Goal: Task Accomplishment & Management: Manage account settings

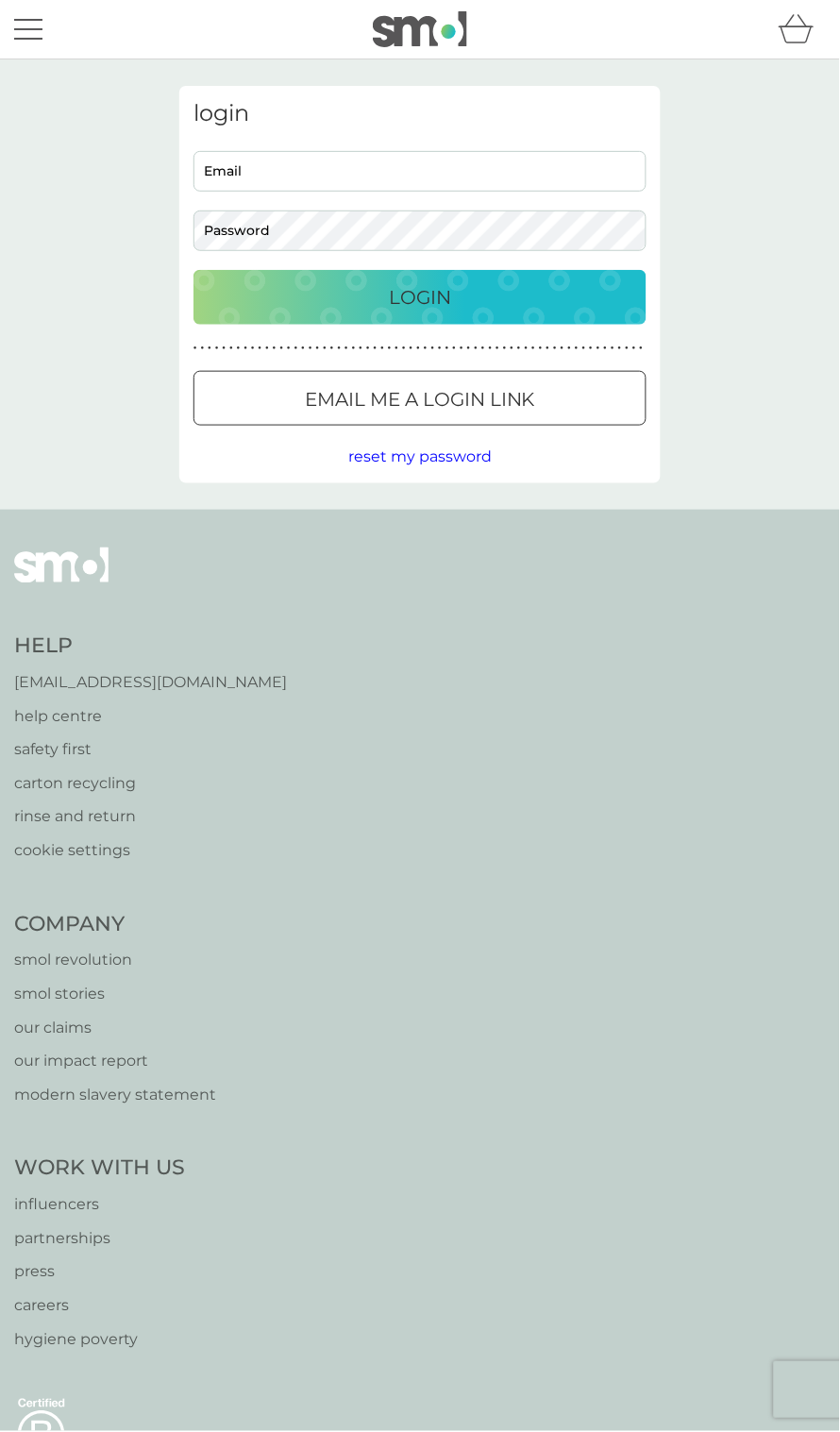
click at [238, 181] on input "Email" at bounding box center [420, 171] width 454 height 40
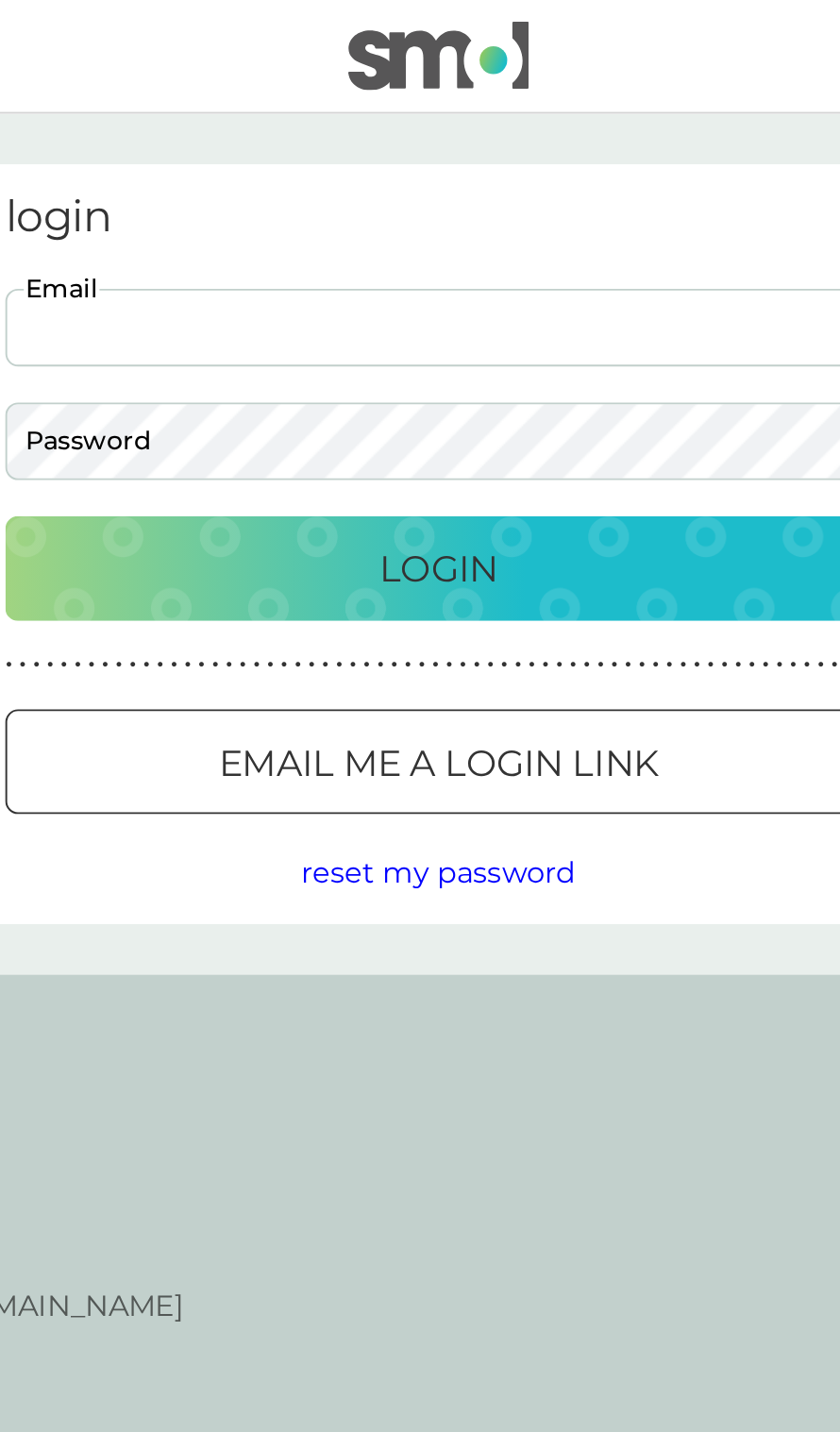
click at [247, 172] on input "Email" at bounding box center [420, 171] width 454 height 40
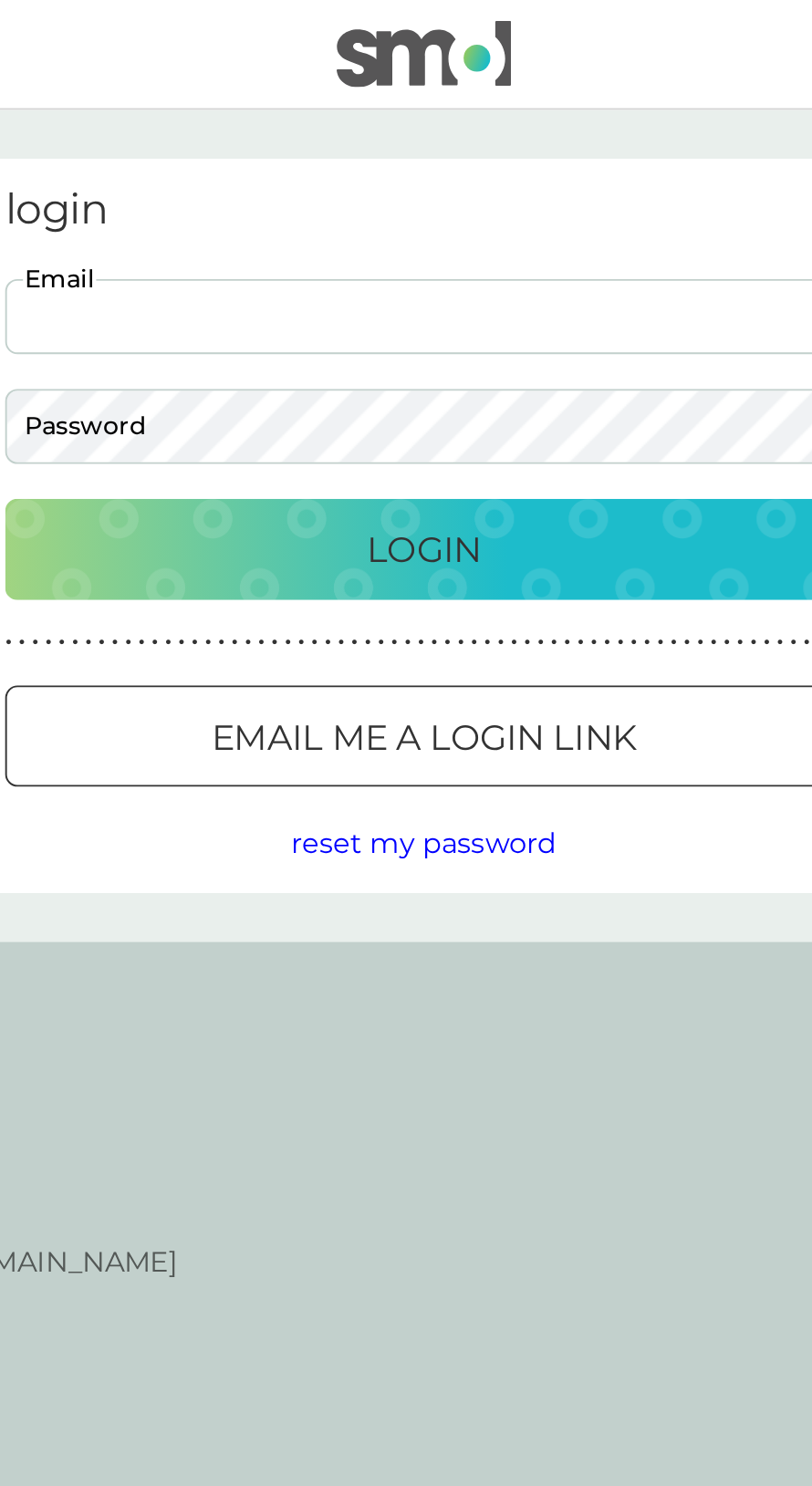
click at [238, 160] on input "Email" at bounding box center [406, 165] width 438 height 39
type input "[EMAIL_ADDRESS][DOMAIN_NAME]"
click at [187, 261] on button "Login" at bounding box center [406, 288] width 438 height 53
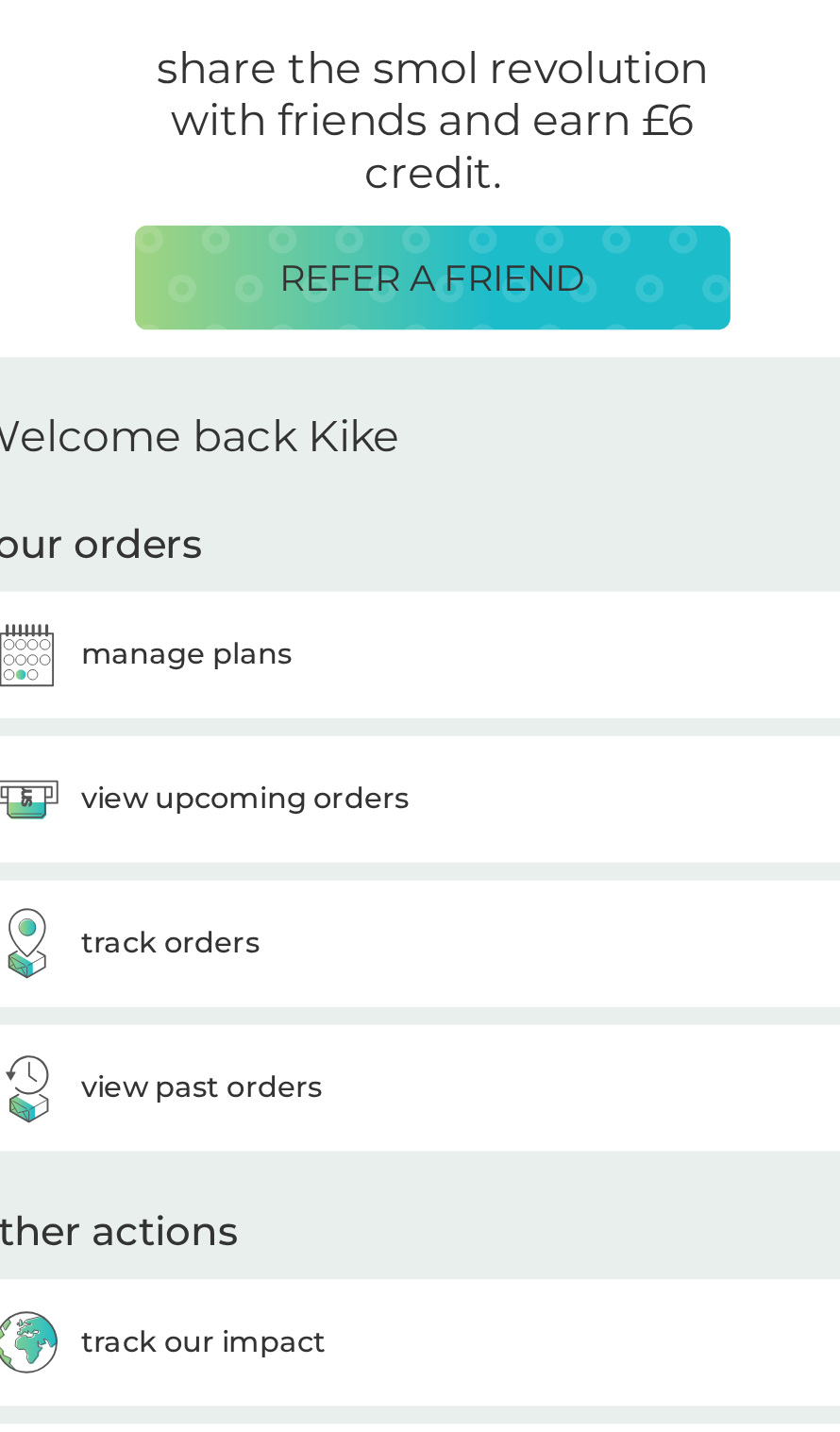
click at [279, 798] on h3 "view upcoming orders" at bounding box center [321, 785] width 172 height 25
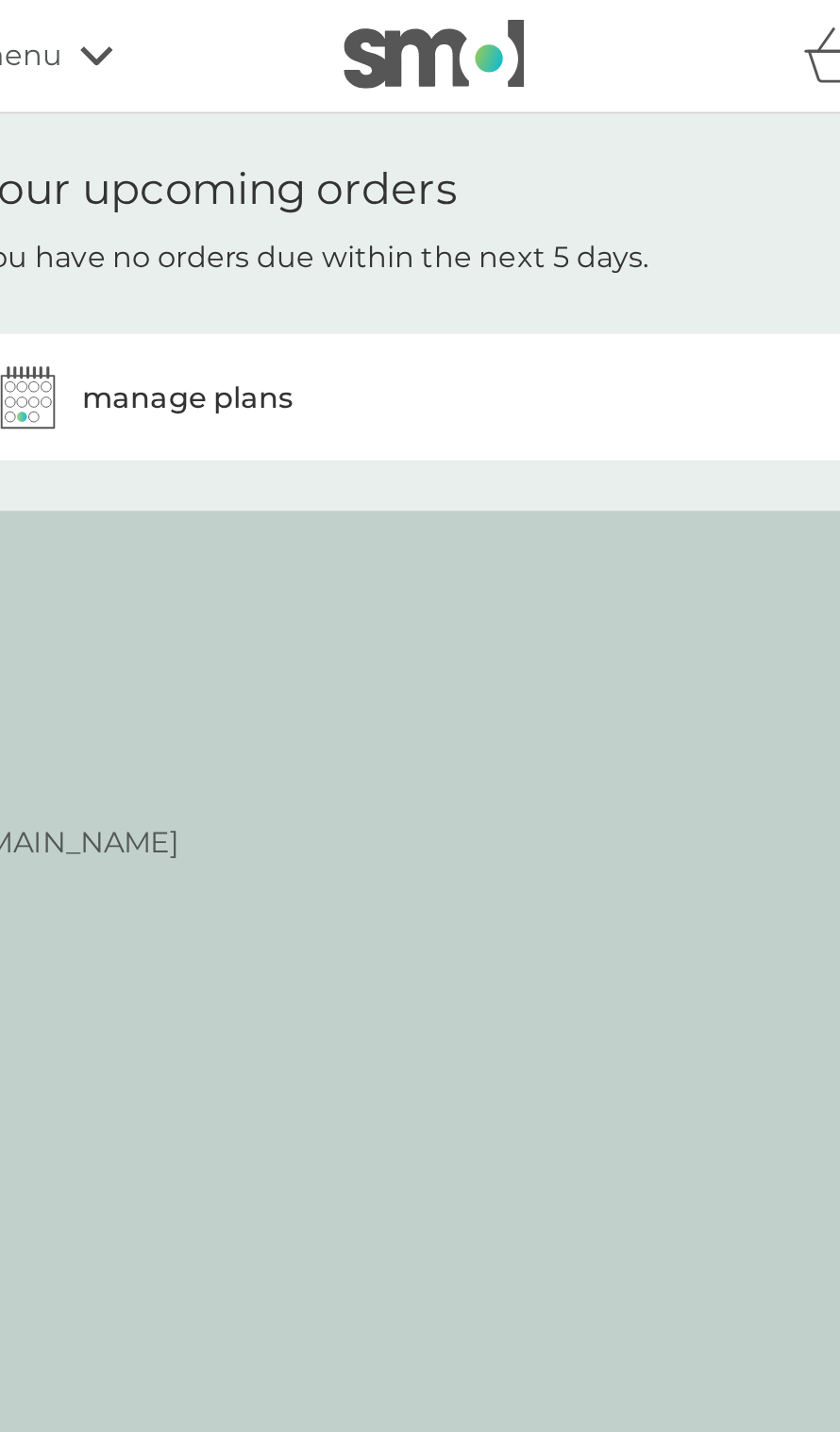
click at [290, 209] on h3 "manage plans" at bounding box center [291, 208] width 110 height 25
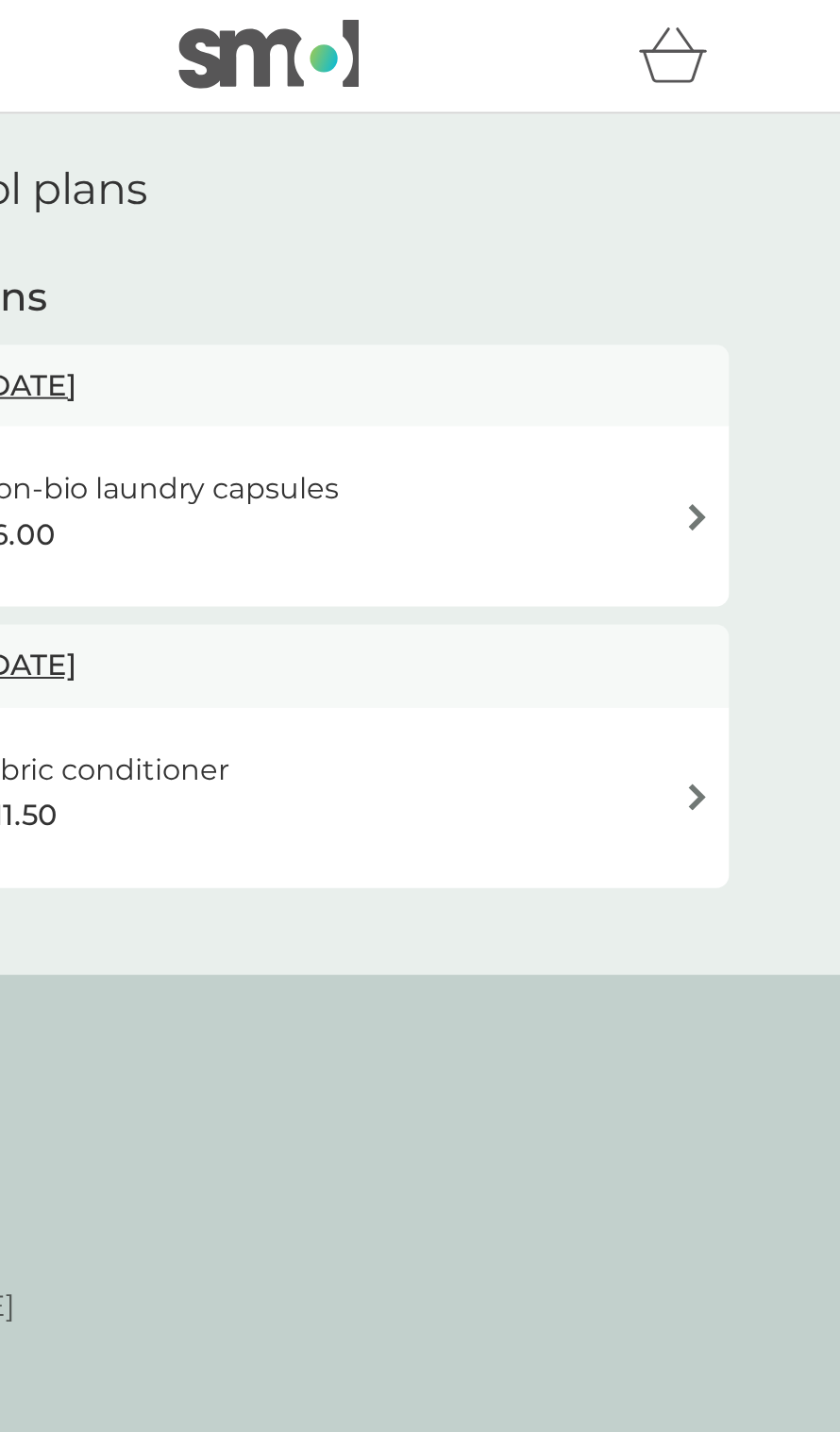
click at [612, 450] on div "fabric conditioner £11.50" at bounding box center [419, 417] width 462 height 66
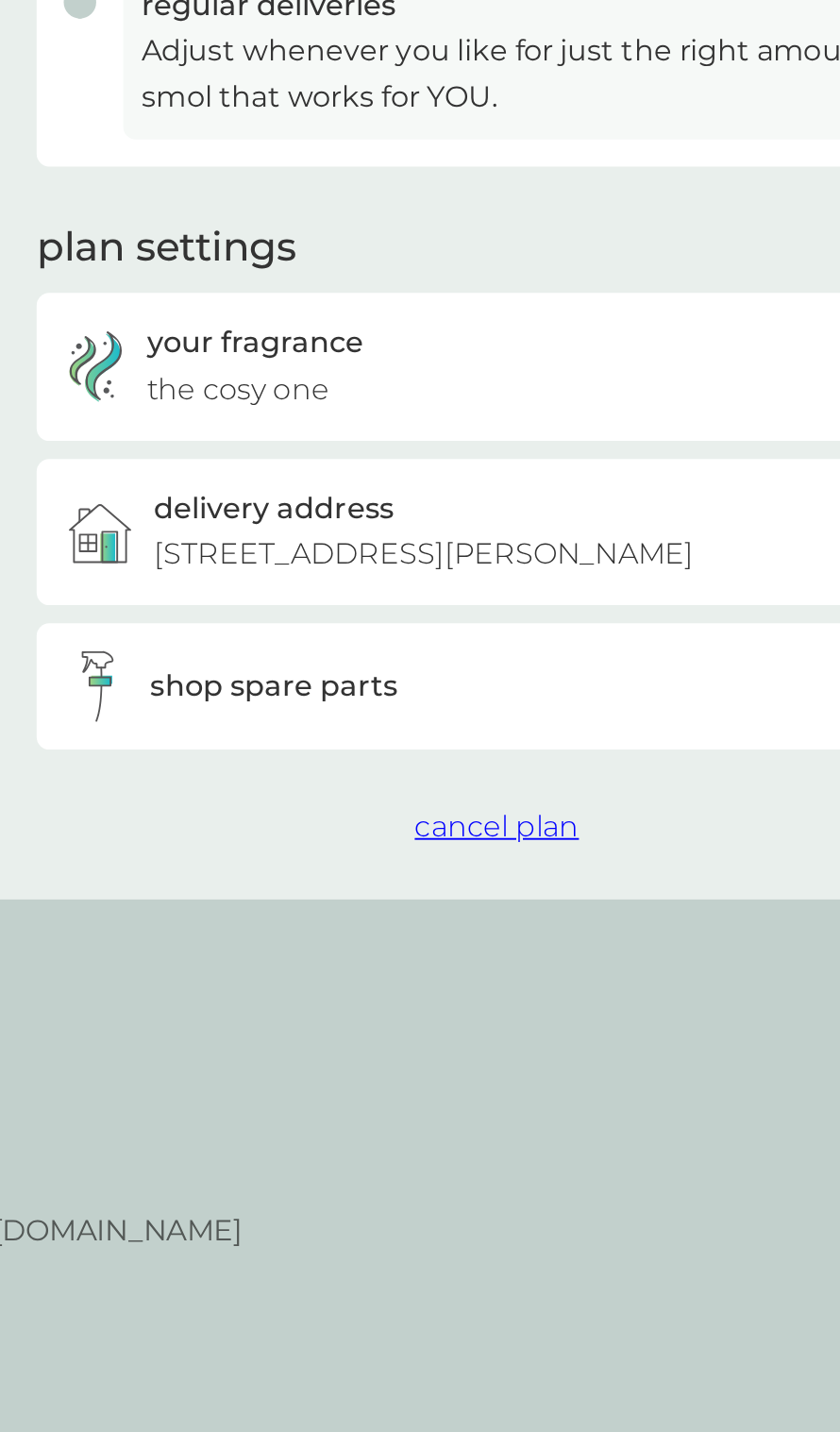
click at [386, 1004] on span "cancel plan" at bounding box center [420, 994] width 86 height 18
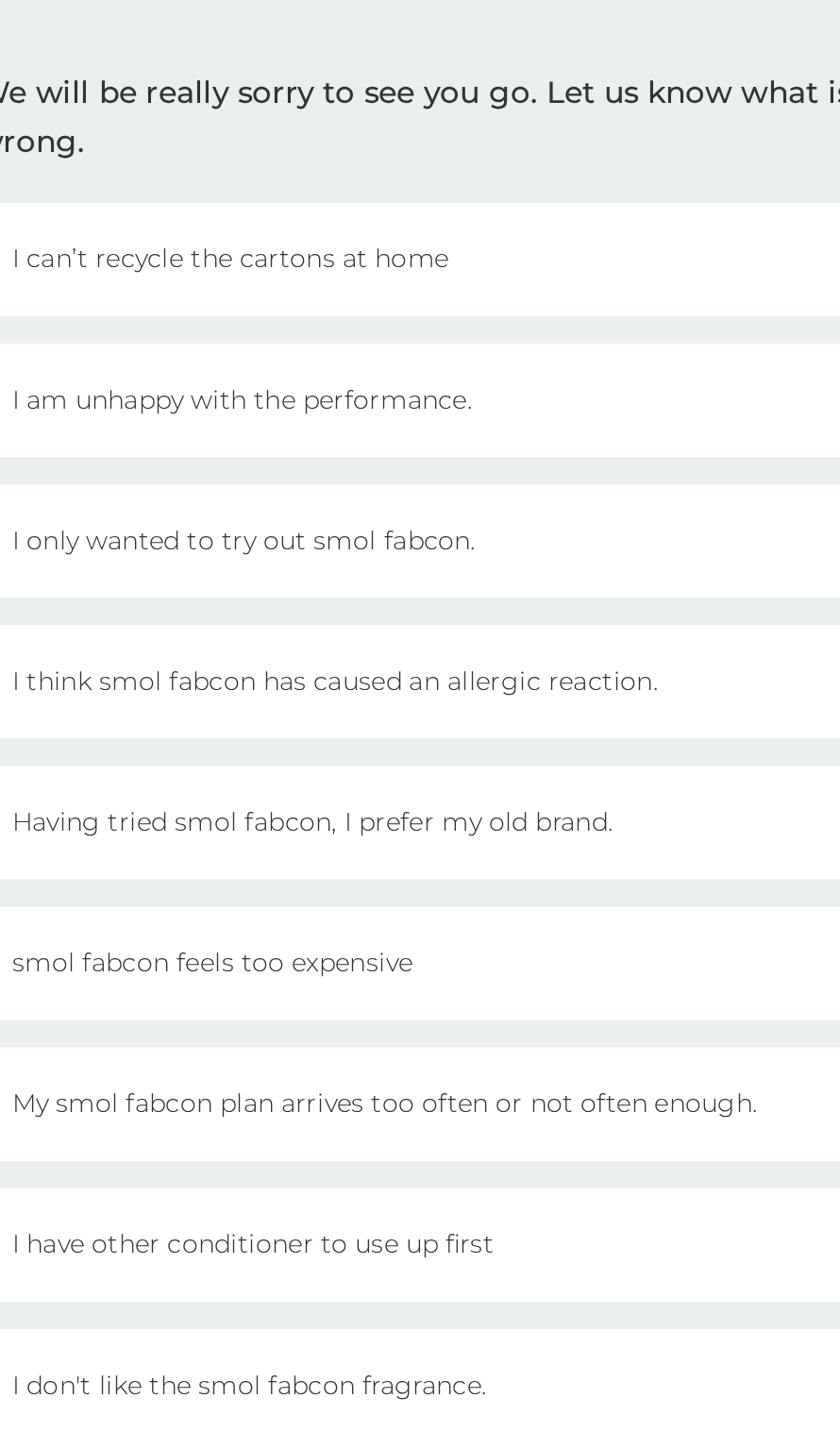
click at [301, 404] on div "I only wanted to try out smol fabcon." at bounding box center [420, 400] width 481 height 59
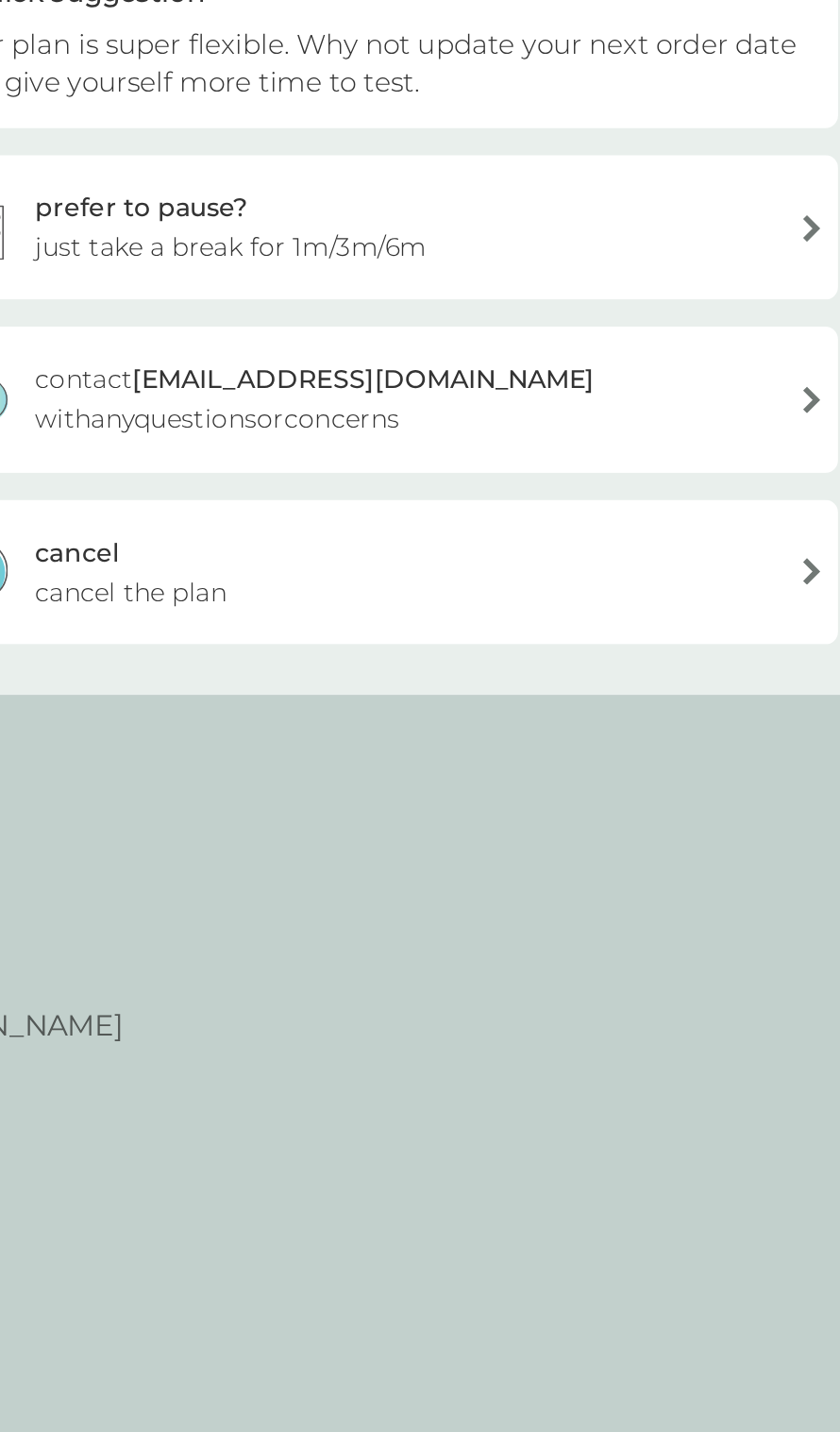
click at [305, 567] on div "cancel cancel the plan" at bounding box center [420, 530] width 481 height 76
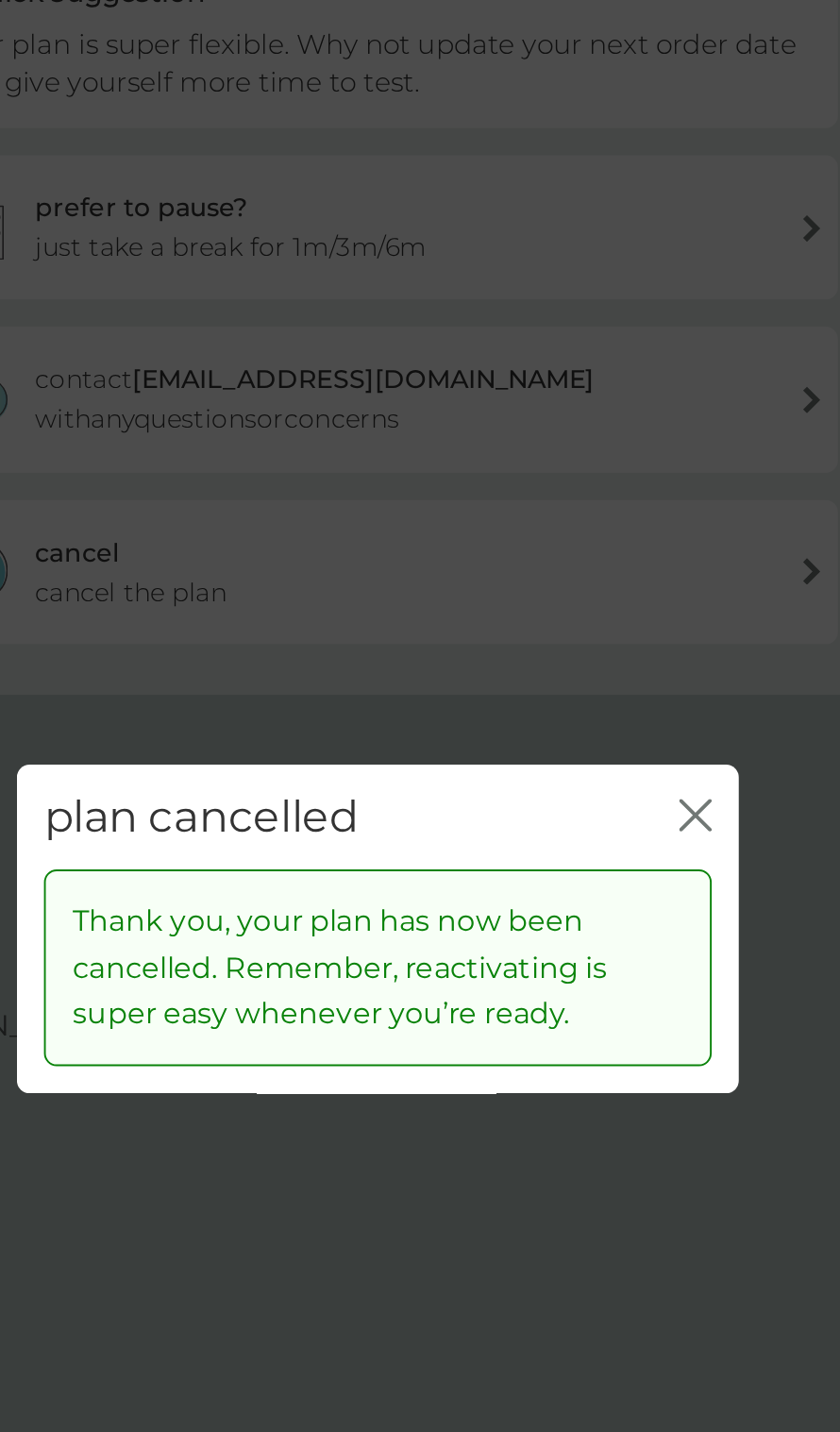
click at [586, 665] on icon "close" at bounding box center [586, 656] width 17 height 17
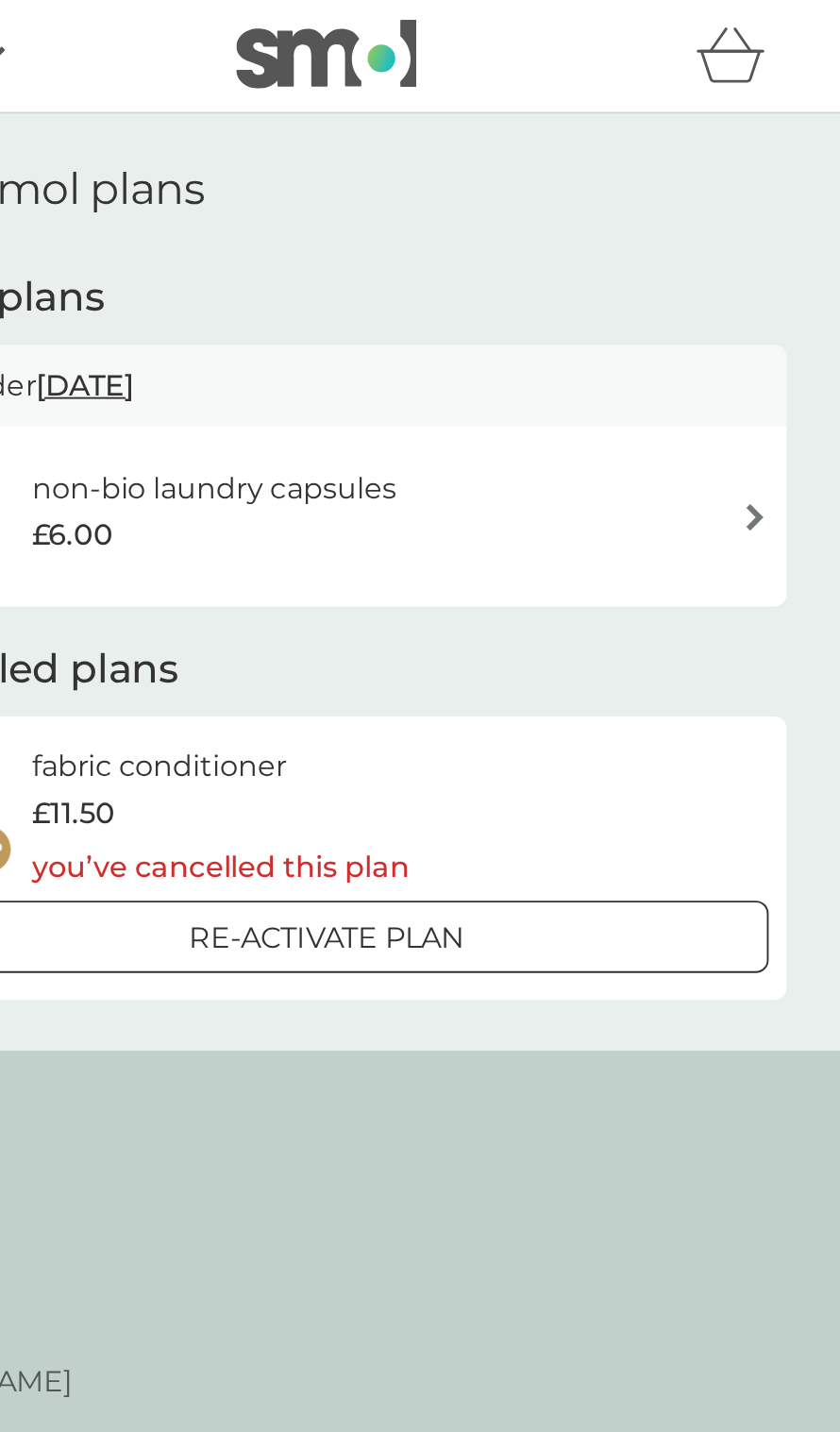
click at [442, 286] on div "£6.00" at bounding box center [361, 280] width 190 height 25
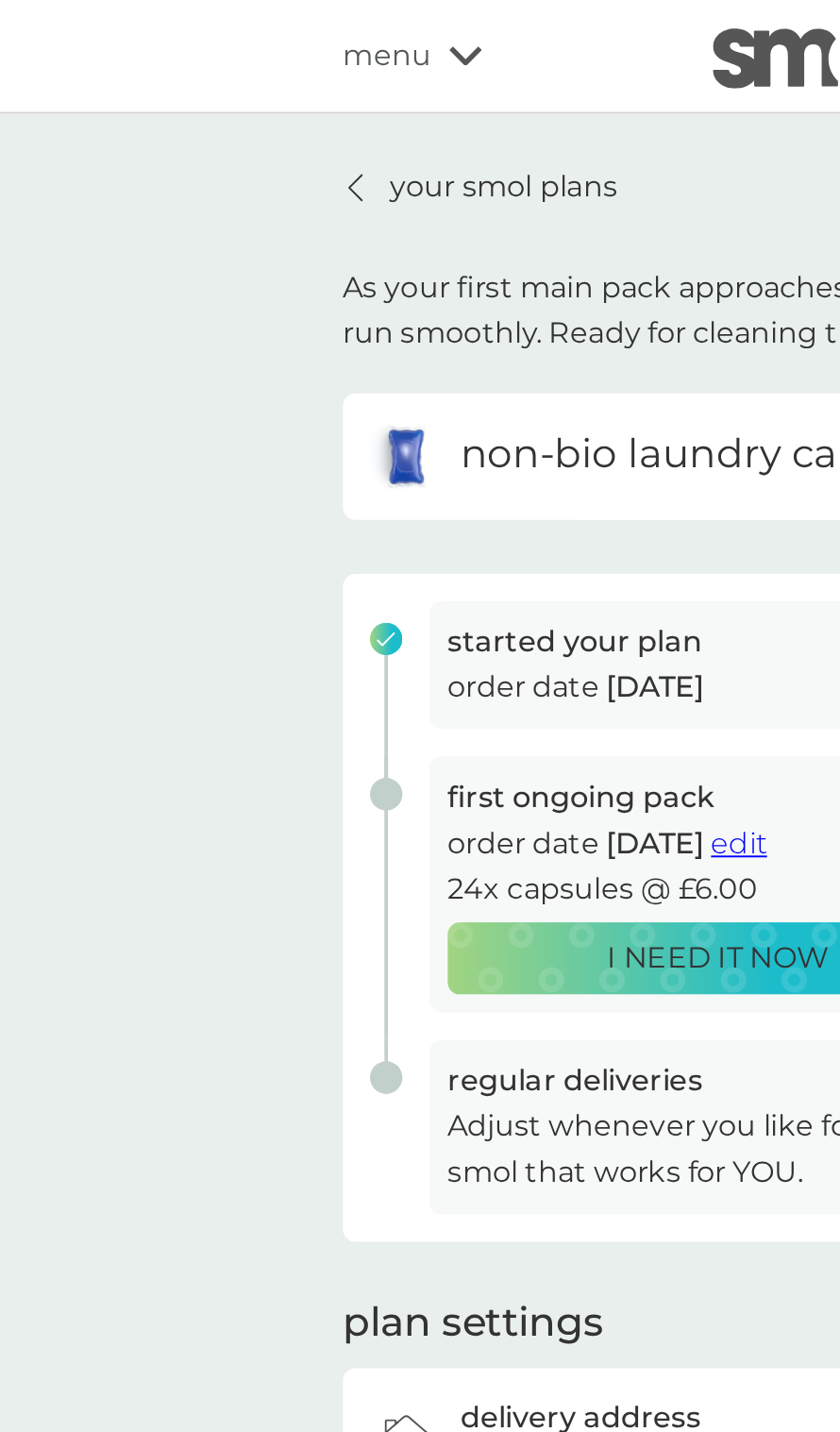
click at [216, 32] on span "menu" at bounding box center [202, 29] width 46 height 25
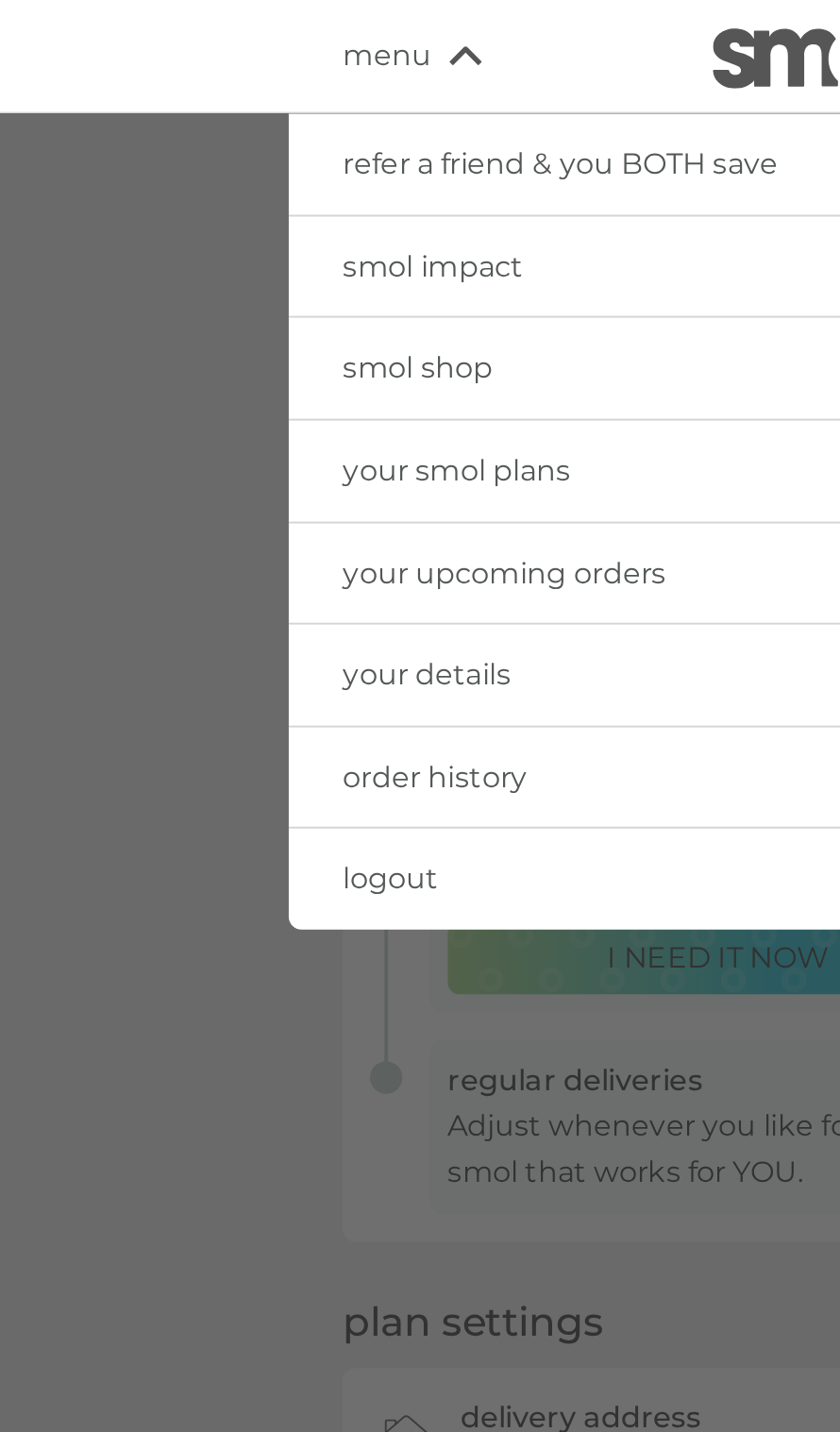
click at [183, 468] on span "logout" at bounding box center [204, 460] width 50 height 18
